Goal: Task Accomplishment & Management: Use online tool/utility

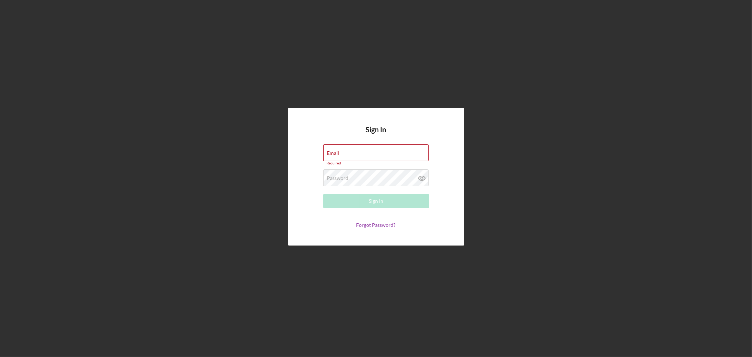
type input "[EMAIL_ADDRESS][DOMAIN_NAME]"
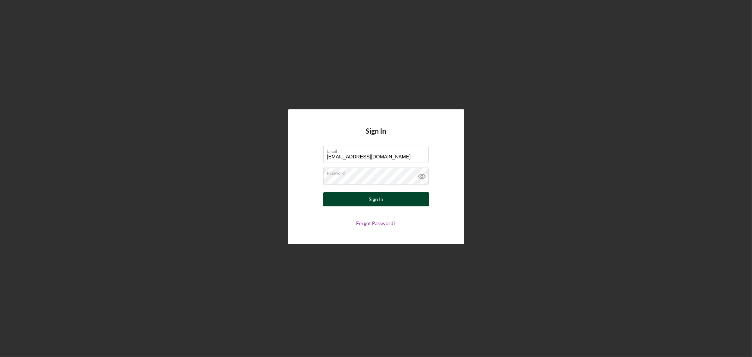
click at [383, 198] on button "Sign In" at bounding box center [376, 199] width 106 height 14
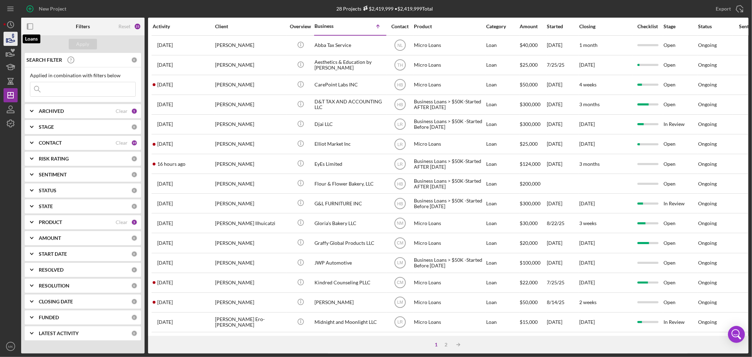
click at [11, 39] on icon "button" at bounding box center [10, 40] width 7 height 4
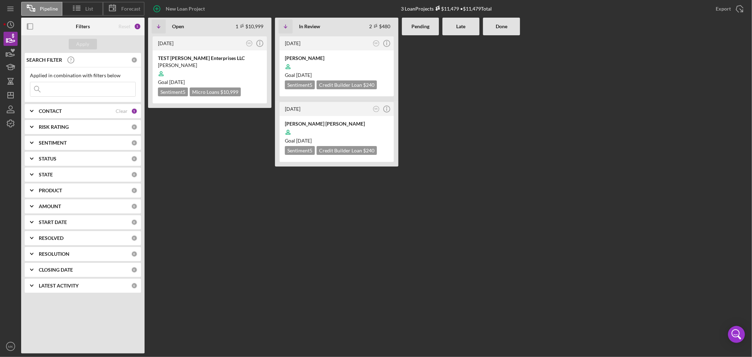
click at [48, 111] on b "CONTACT" at bounding box center [50, 111] width 23 height 6
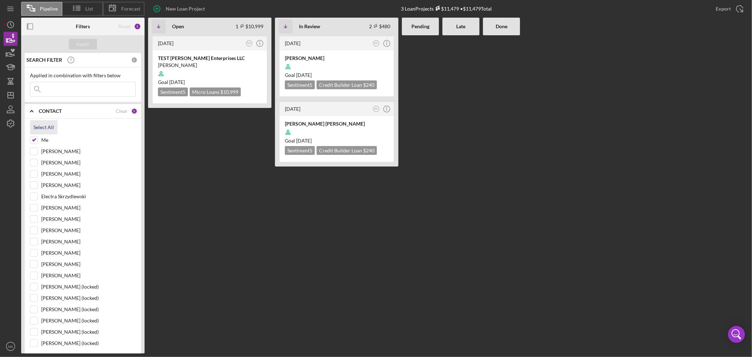
click at [46, 124] on div "Select All" at bounding box center [44, 127] width 20 height 14
checkbox input "true"
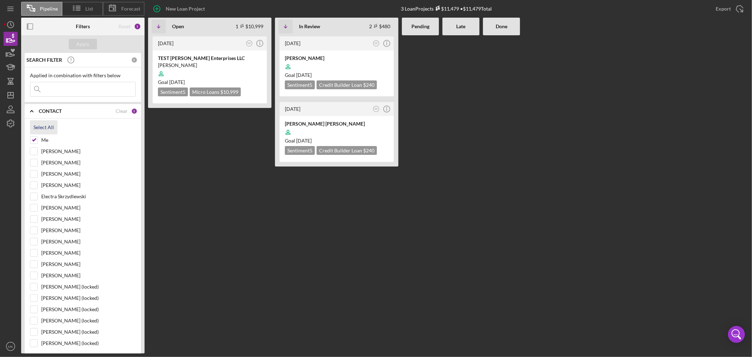
checkbox input "true"
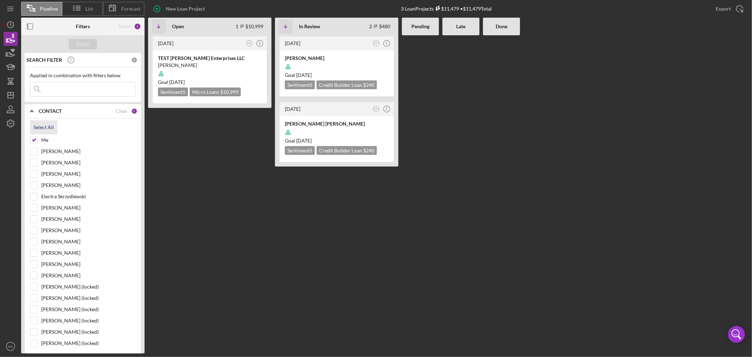
checkbox input "true"
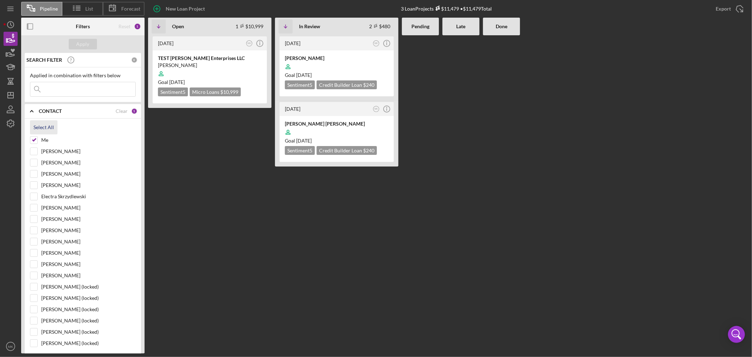
checkbox input "true"
click at [86, 43] on div "Apply" at bounding box center [83, 44] width 13 height 11
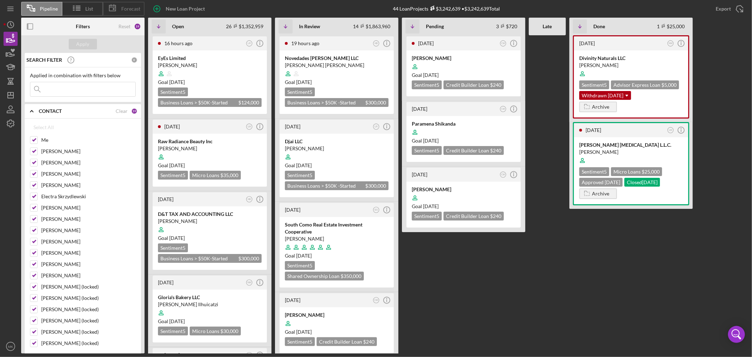
click at [132, 8] on span "Forecast" at bounding box center [130, 9] width 19 height 6
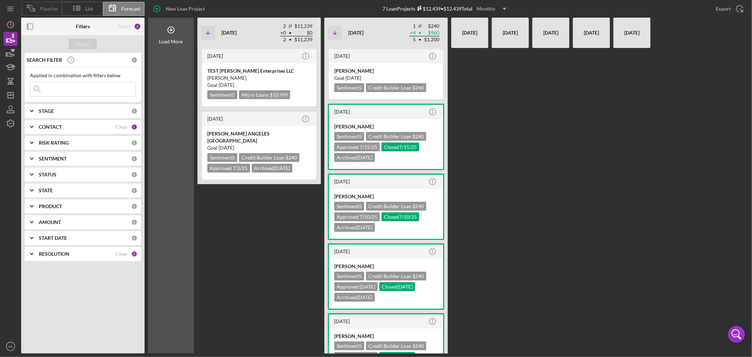
click at [42, 9] on span "Pipeline" at bounding box center [49, 9] width 18 height 6
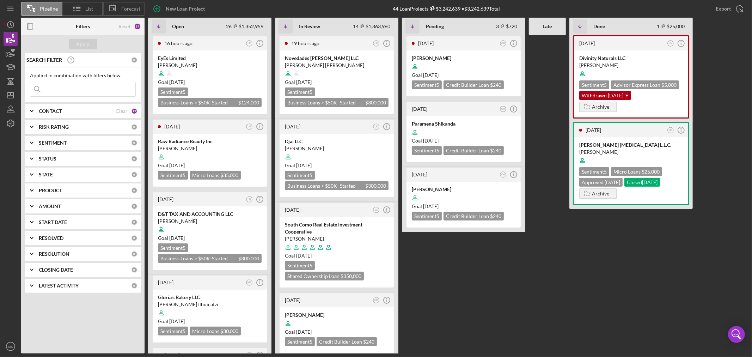
click at [39, 9] on icon at bounding box center [31, 8] width 18 height 18
click at [12, 37] on icon "button" at bounding box center [11, 39] width 18 height 18
click at [11, 54] on icon "button" at bounding box center [10, 55] width 7 height 4
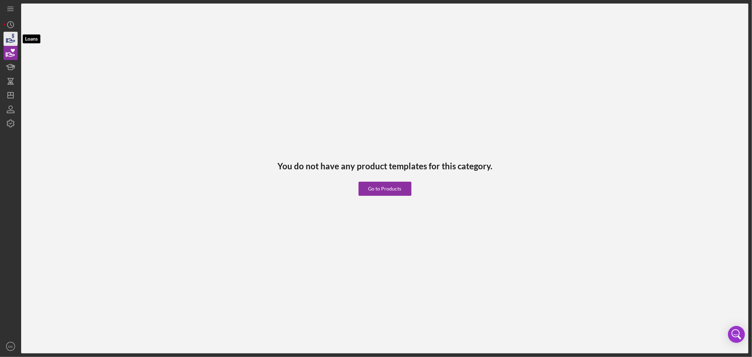
click at [11, 40] on icon "button" at bounding box center [11, 39] width 18 height 18
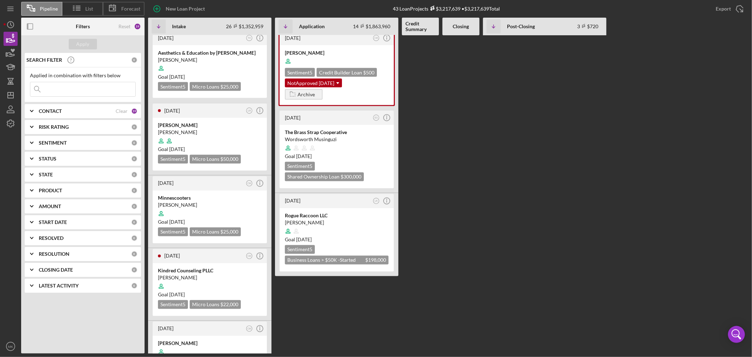
scroll to position [1058, 0]
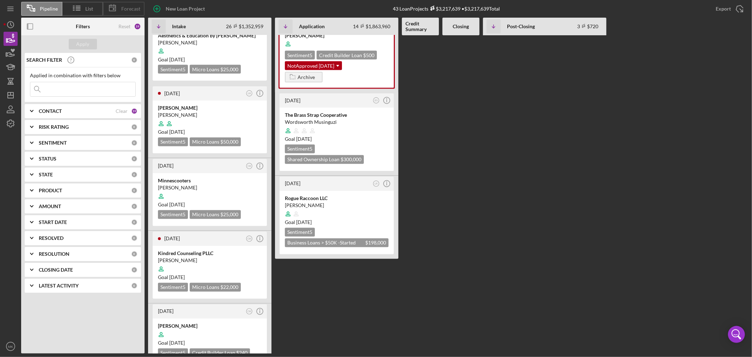
click at [132, 9] on span "Forecast" at bounding box center [130, 9] width 19 height 6
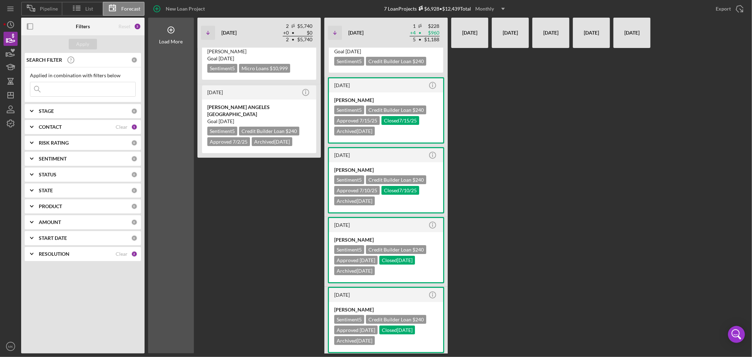
scroll to position [0, 0]
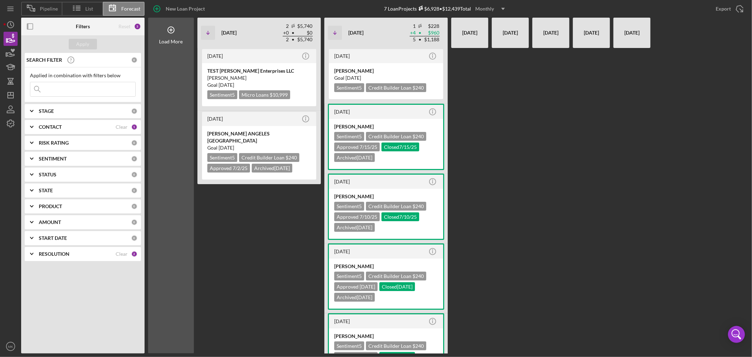
click at [57, 125] on b "CONTACT" at bounding box center [50, 127] width 23 height 6
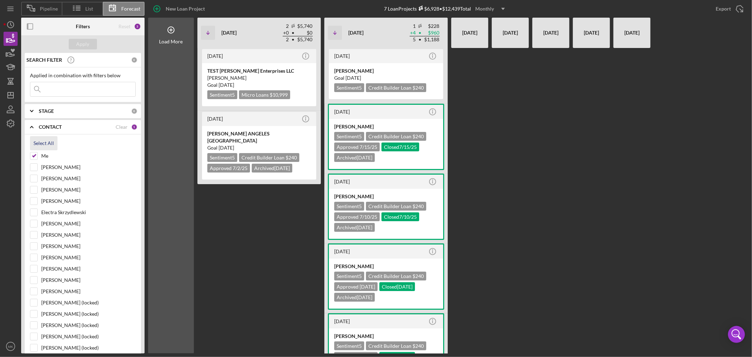
click at [43, 142] on div "Select All" at bounding box center [44, 143] width 20 height 14
checkbox input "true"
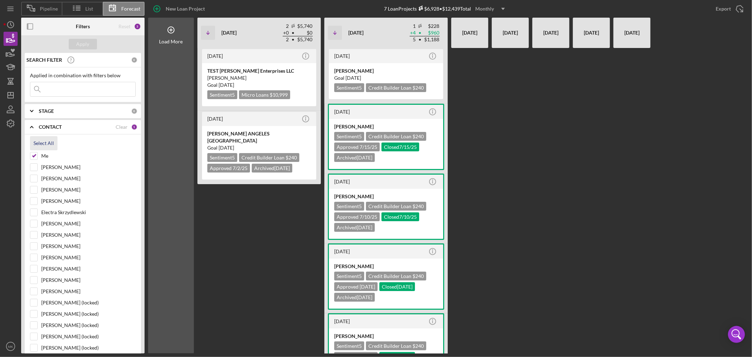
checkbox input "true"
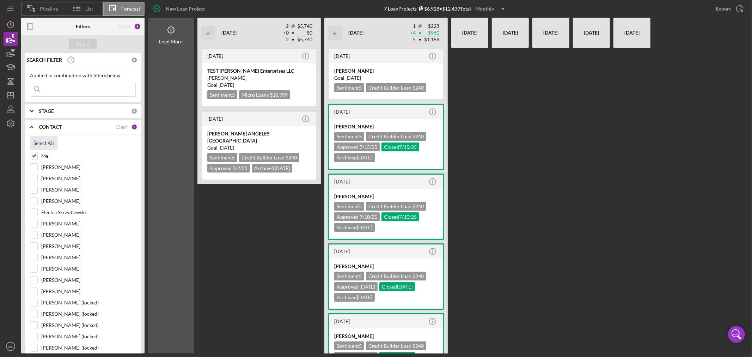
checkbox input "true"
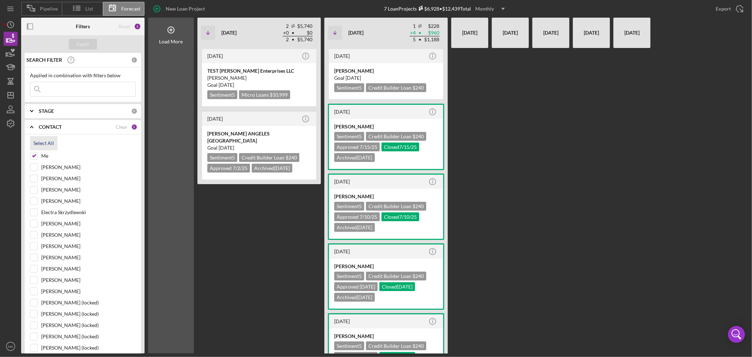
checkbox input "true"
click at [86, 44] on div "Apply" at bounding box center [83, 44] width 13 height 11
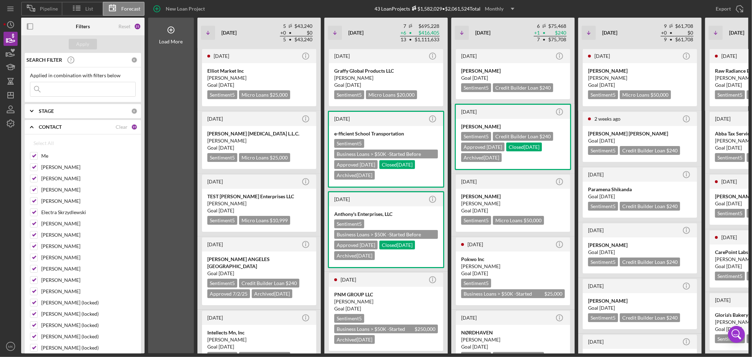
click at [31, 127] on polyline at bounding box center [31, 126] width 3 height 1
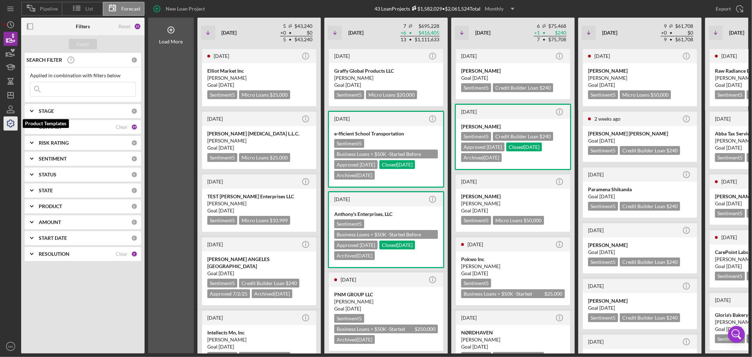
click at [12, 123] on icon "button" at bounding box center [11, 124] width 18 height 18
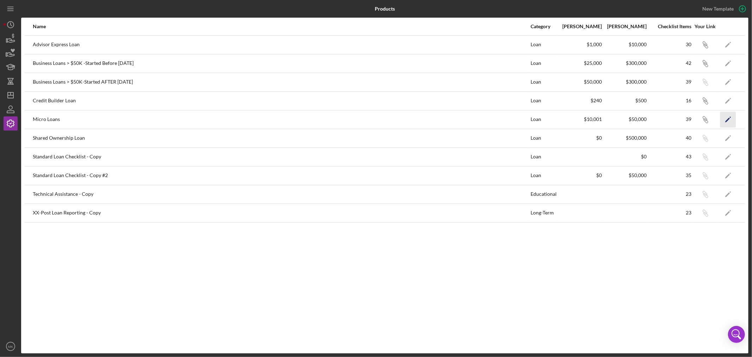
click at [728, 118] on polygon "button" at bounding box center [727, 119] width 5 height 5
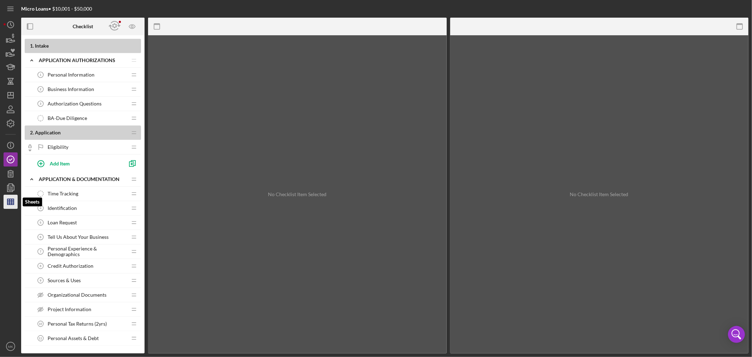
click at [12, 202] on line "button" at bounding box center [10, 202] width 6 height 0
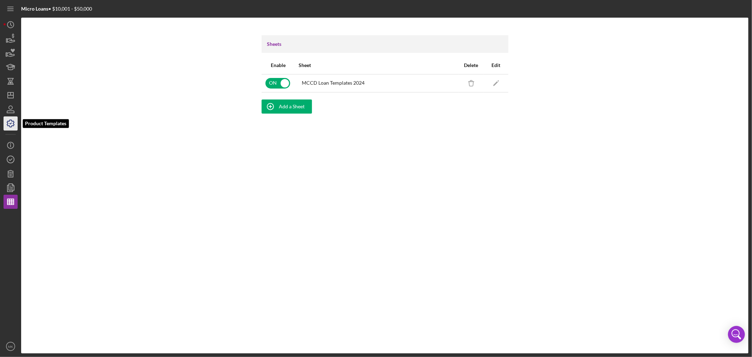
click at [13, 123] on icon "button" at bounding box center [10, 123] width 7 height 7
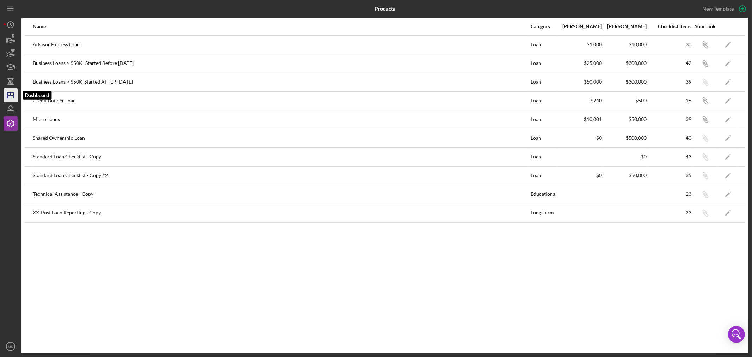
click at [11, 95] on line "button" at bounding box center [11, 95] width 6 height 0
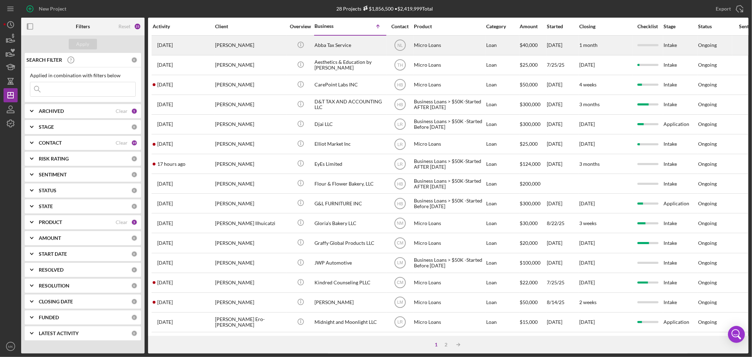
click at [234, 44] on div "[PERSON_NAME]" at bounding box center [250, 45] width 71 height 19
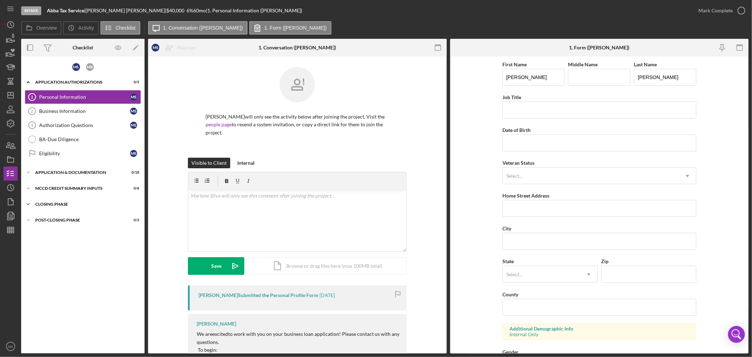
click at [59, 202] on div "Closing Phase" at bounding box center [85, 204] width 101 height 4
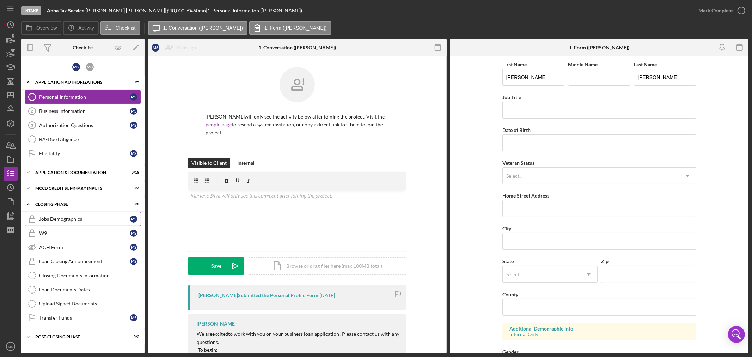
click at [78, 218] on div "Jobs Demographics" at bounding box center [84, 219] width 91 height 6
